Goal: Navigation & Orientation: Understand site structure

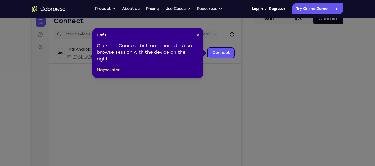
scroll to position [59, 0]
click at [197, 34] on span "×" at bounding box center [198, 35] width 3 height 5
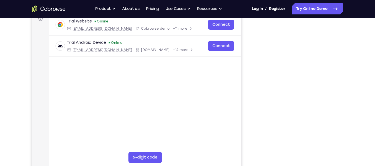
scroll to position [89, 0]
